Goal: Information Seeking & Learning: Check status

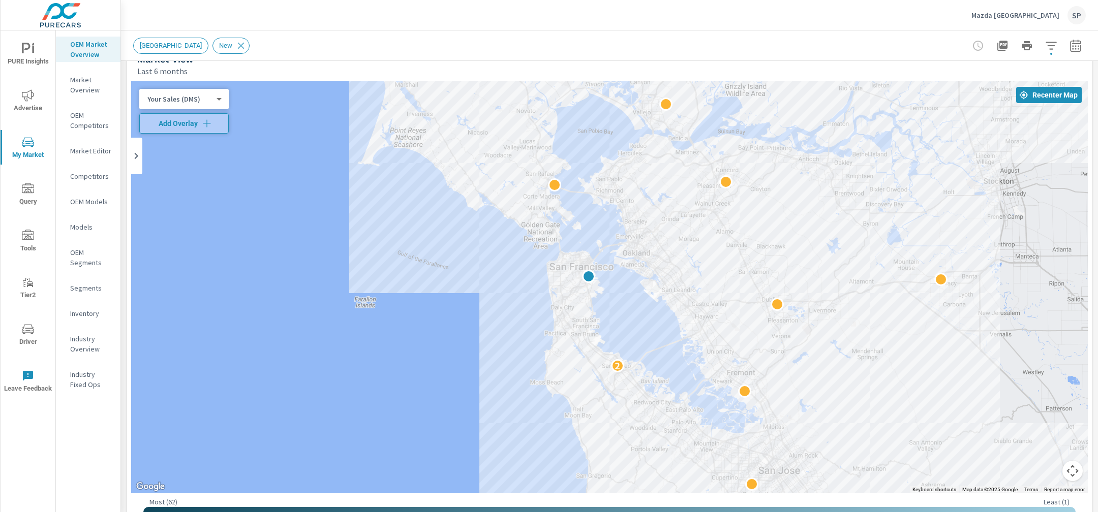
scroll to position [27, 0]
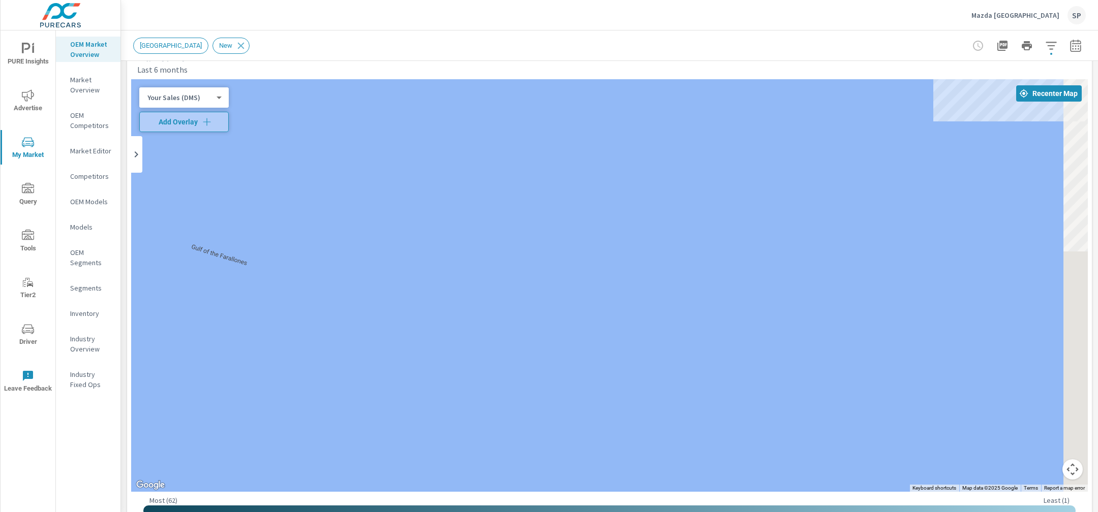
drag, startPoint x: 439, startPoint y: 259, endPoint x: 223, endPoint y: 243, distance: 216.6
click at [223, 243] on div at bounding box center [609, 285] width 957 height 413
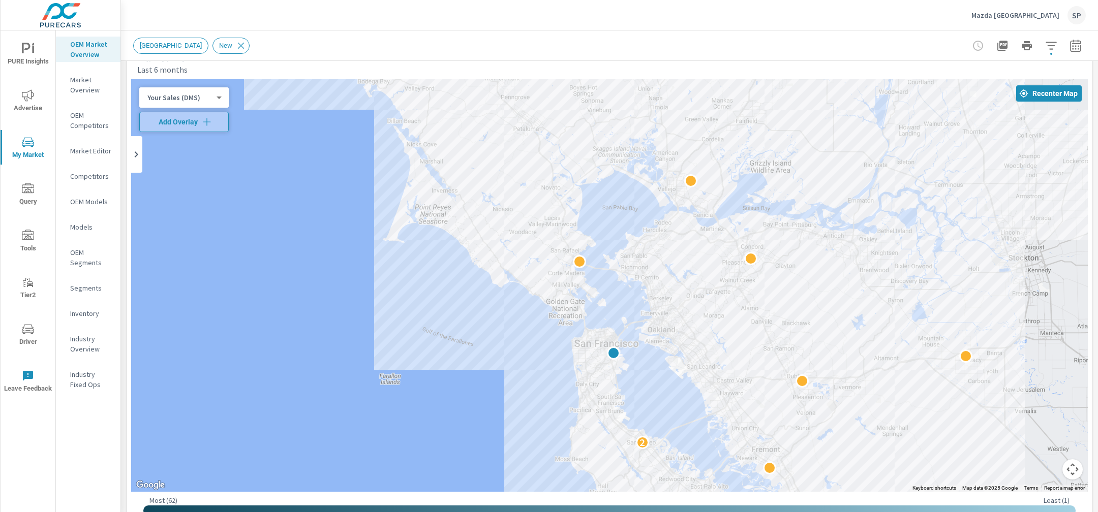
drag, startPoint x: 329, startPoint y: 270, endPoint x: 483, endPoint y: 341, distance: 169.9
click at [483, 341] on div "2" at bounding box center [609, 285] width 957 height 413
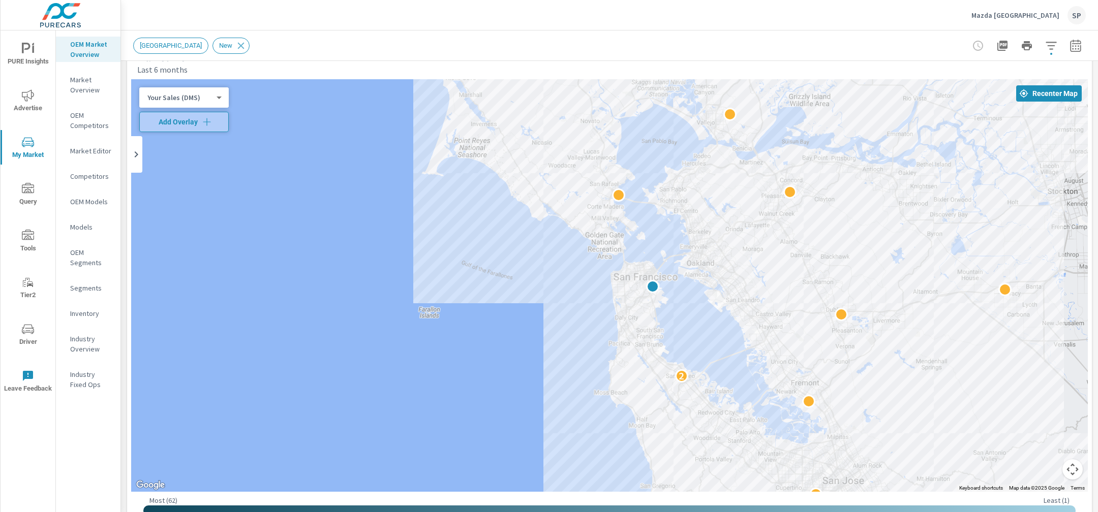
drag, startPoint x: 649, startPoint y: 416, endPoint x: 688, endPoint y: 347, distance: 79.5
click at [688, 347] on div "2" at bounding box center [1015, 448] width 732 height 458
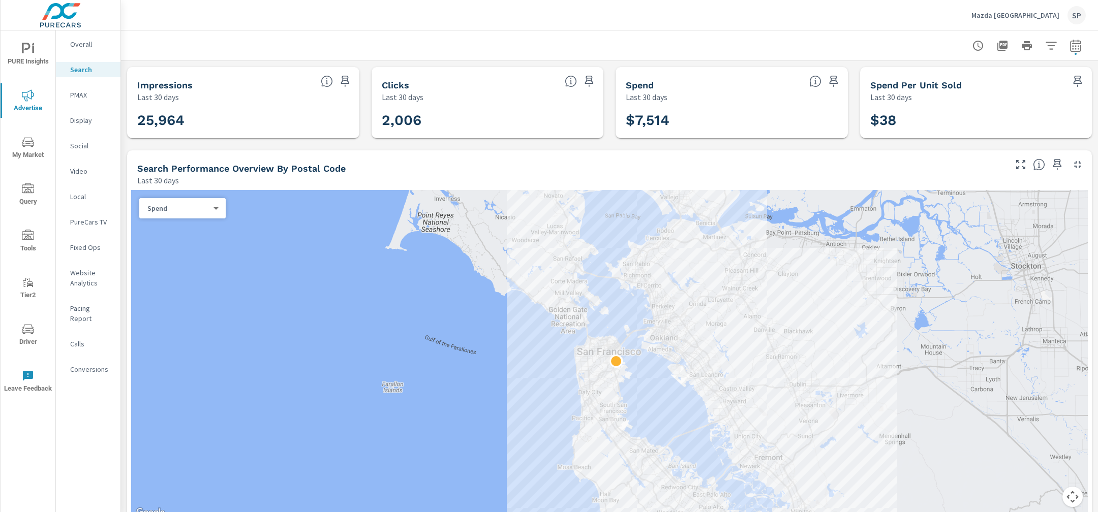
scroll to position [632, 0]
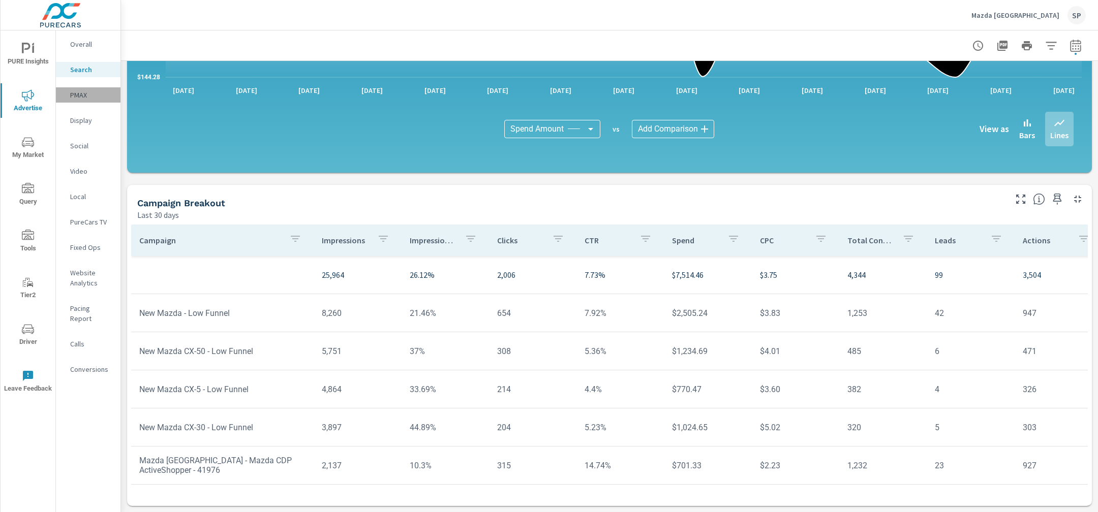
click at [76, 95] on p "PMAX" at bounding box center [91, 95] width 42 height 10
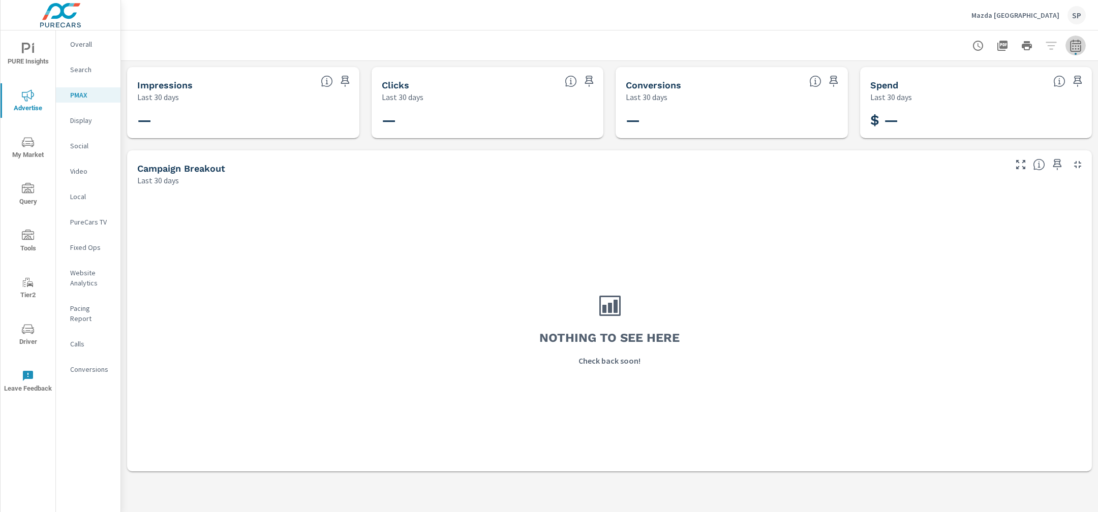
click at [1077, 45] on icon "button" at bounding box center [1076, 46] width 12 height 12
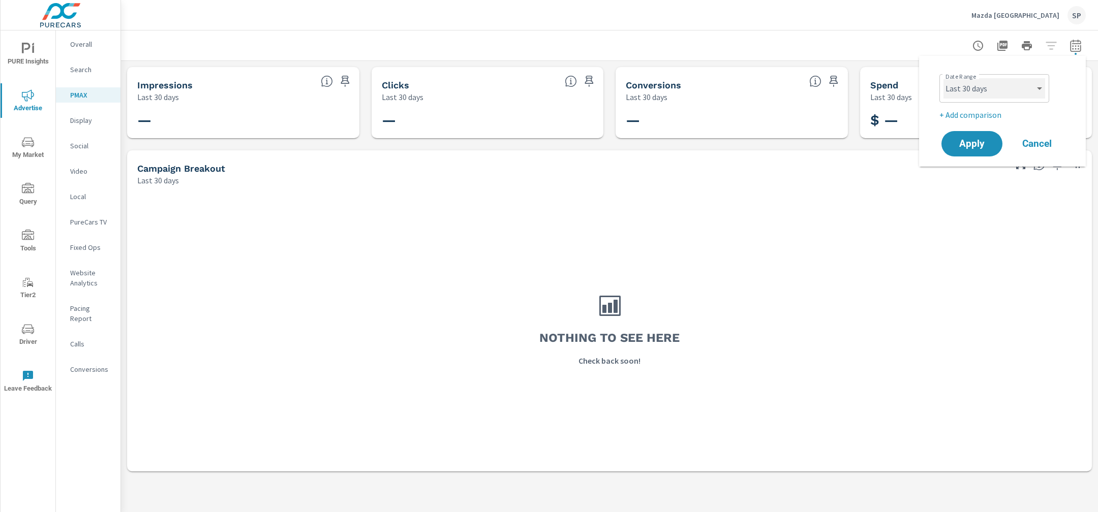
click at [988, 86] on select "Custom Yesterday Last week Last 7 days Last 14 days Last 30 days Last 45 days L…" at bounding box center [995, 88] width 102 height 20
select select "Last 365 days"
click at [944, 78] on select "Custom Yesterday Last week Last 7 days Last 14 days Last 30 days Last 45 days L…" at bounding box center [995, 88] width 102 height 20
click at [977, 151] on button "Apply" at bounding box center [971, 144] width 63 height 26
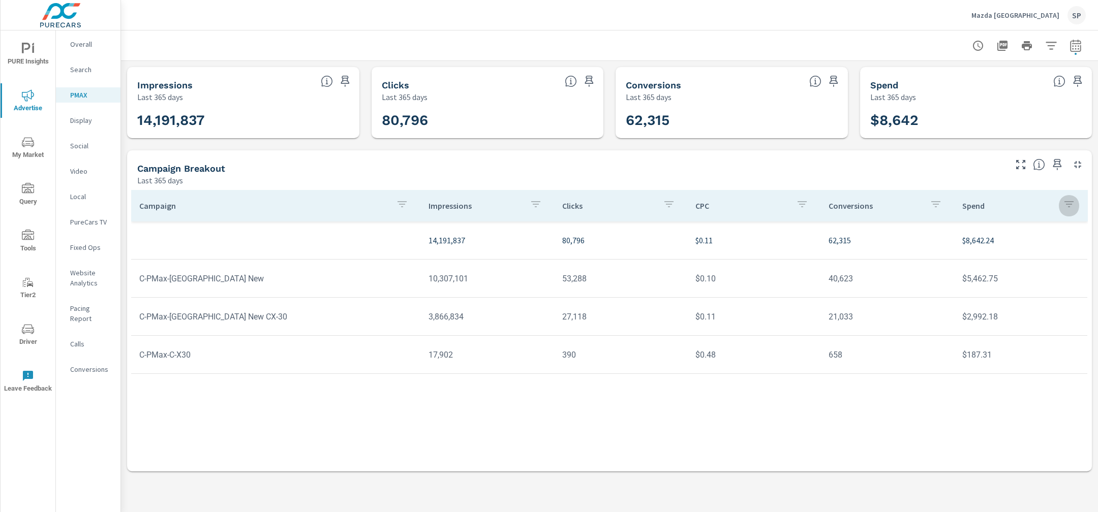
click at [1073, 203] on icon "button" at bounding box center [1069, 204] width 12 height 12
click at [998, 177] on div at bounding box center [549, 256] width 1098 height 512
click at [1076, 44] on icon "button" at bounding box center [1076, 46] width 12 height 12
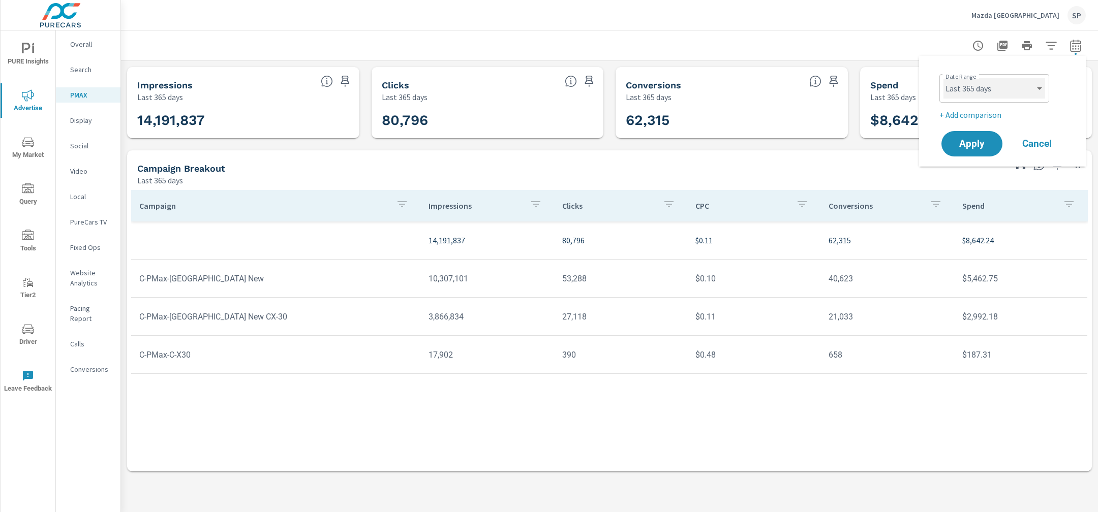
click at [996, 79] on select "Custom Yesterday Last week Last 7 days Last 14 days Last 30 days Last 45 days L…" at bounding box center [995, 88] width 102 height 20
select select "Last month"
click at [944, 78] on select "Custom Yesterday Last week Last 7 days Last 14 days Last 30 days Last 45 days L…" at bounding box center [995, 88] width 102 height 20
click at [976, 145] on span "Apply" at bounding box center [972, 144] width 42 height 10
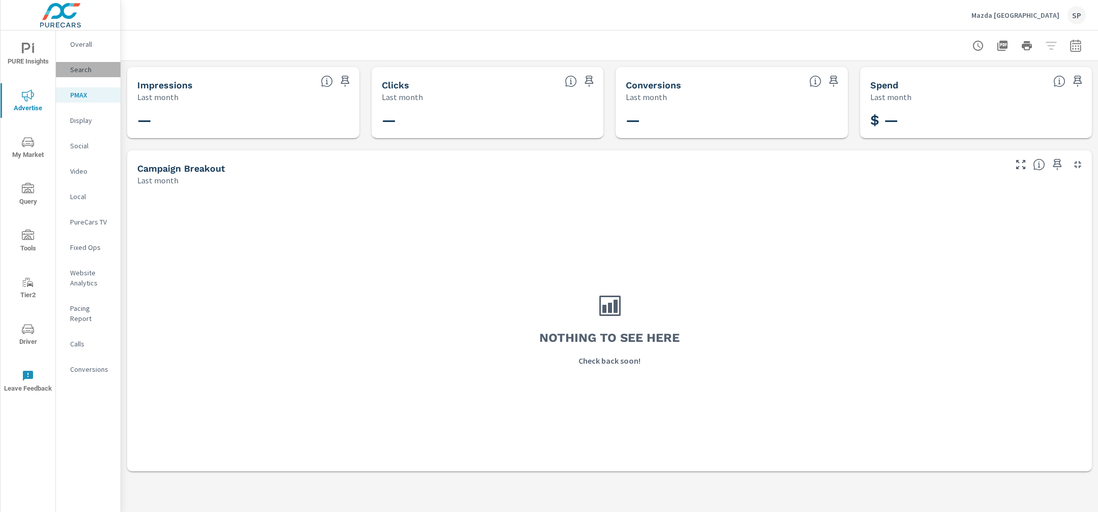
click at [75, 70] on p "Search" at bounding box center [91, 70] width 42 height 10
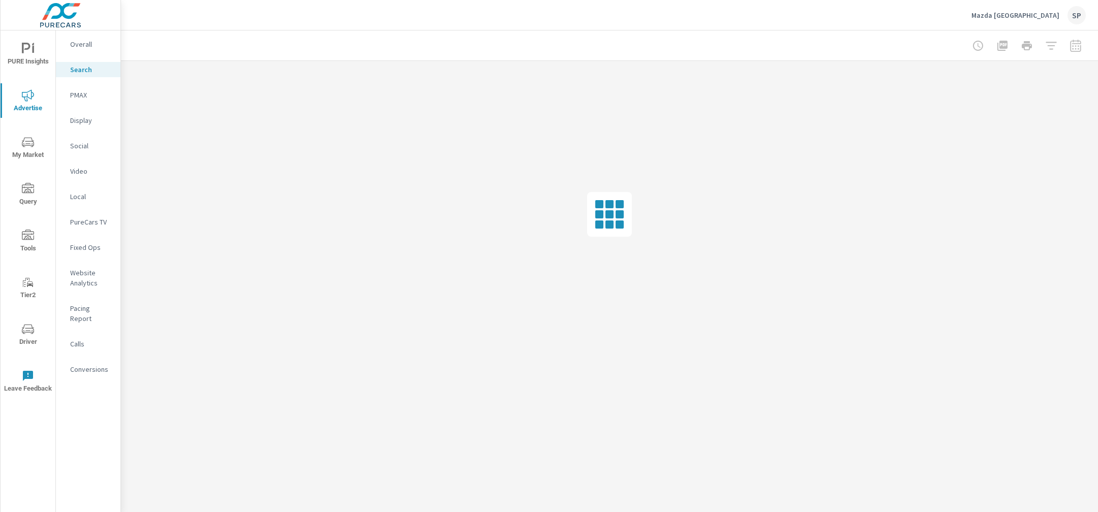
click at [89, 41] on p "Overall" at bounding box center [91, 44] width 42 height 10
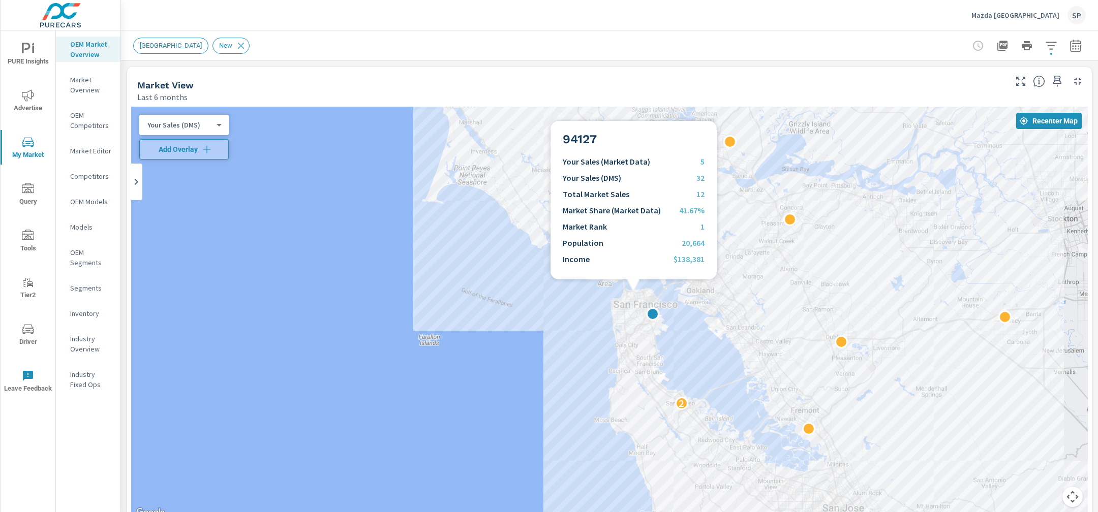
scroll to position [27, 0]
